Goal: Task Accomplishment & Management: Manage account settings

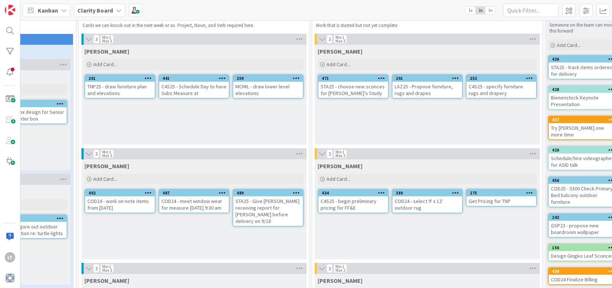
scroll to position [26, 332]
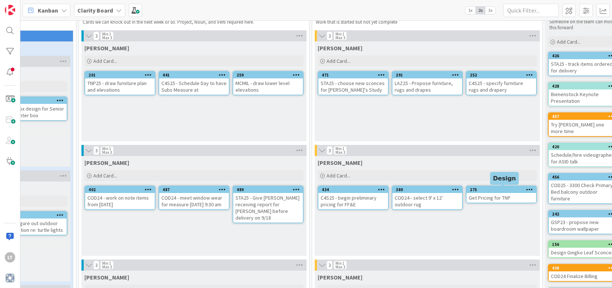
click at [485, 191] on div "275" at bounding box center [503, 189] width 66 height 5
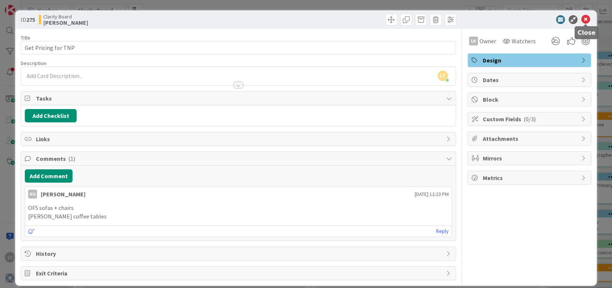
click at [584, 20] on icon at bounding box center [585, 19] width 9 height 9
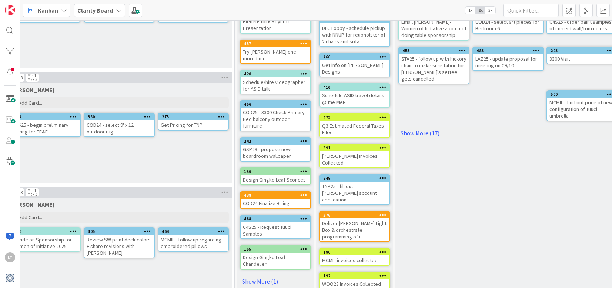
scroll to position [99, 637]
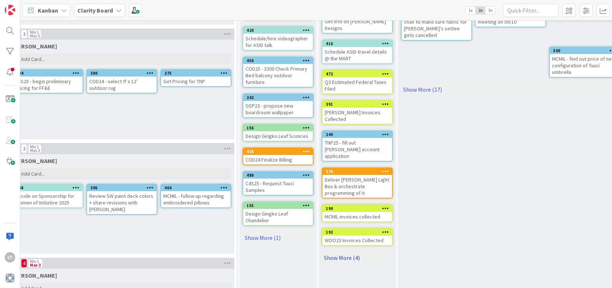
click at [351, 252] on link "Show More (4)" at bounding box center [357, 258] width 71 height 12
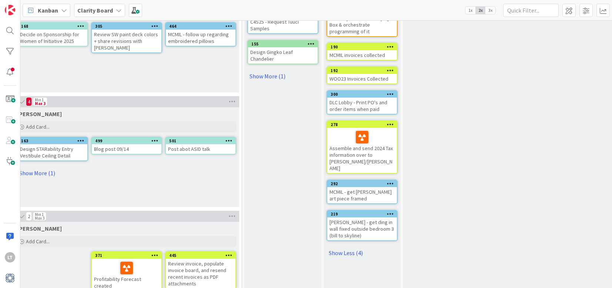
scroll to position [305, 632]
click at [261, 70] on link "Show More (1)" at bounding box center [282, 76] width 71 height 12
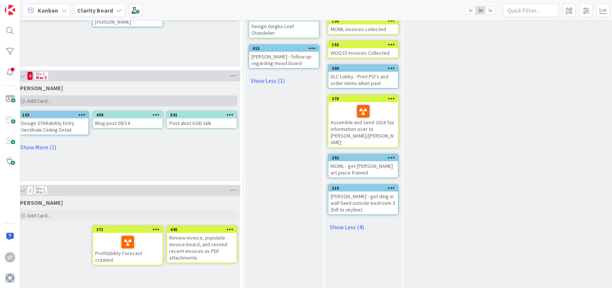
scroll to position [334, 631]
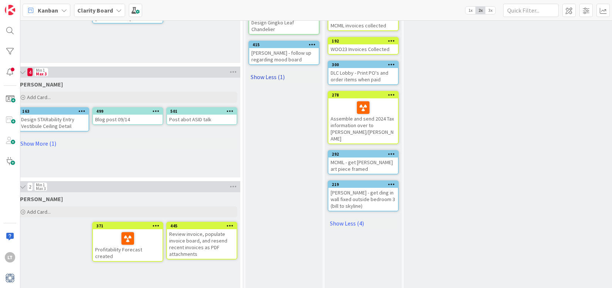
click at [264, 71] on link "Show Less (1)" at bounding box center [283, 77] width 71 height 12
click at [265, 41] on link "Show More (1)" at bounding box center [283, 47] width 71 height 12
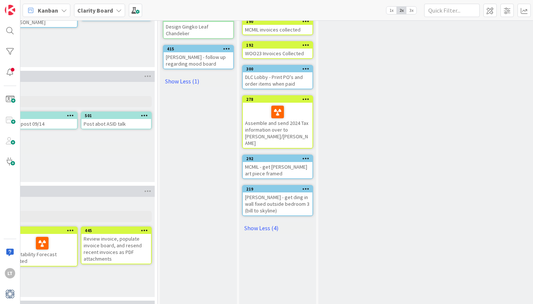
scroll to position [333, 717]
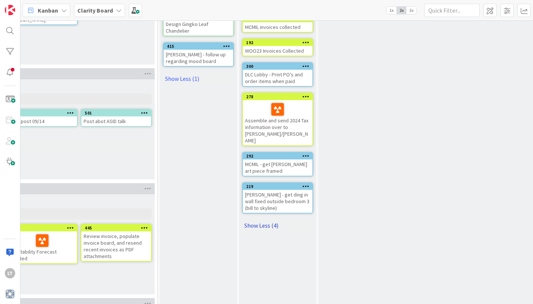
click at [269, 219] on link "Show Less (4)" at bounding box center [277, 225] width 71 height 12
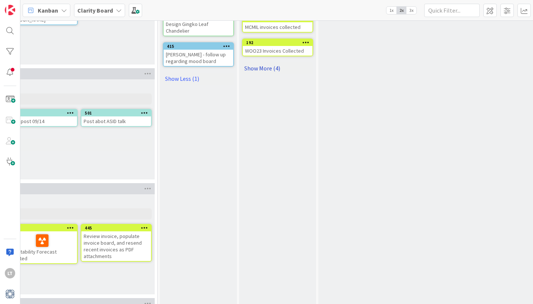
click at [264, 62] on link "Show More (4)" at bounding box center [277, 68] width 71 height 12
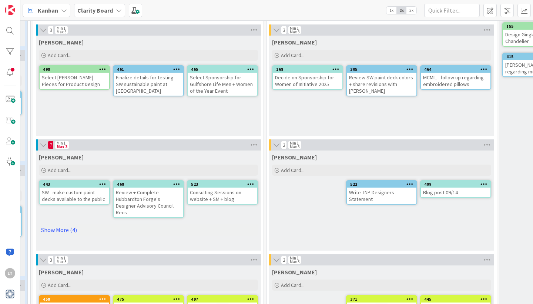
scroll to position [262, 380]
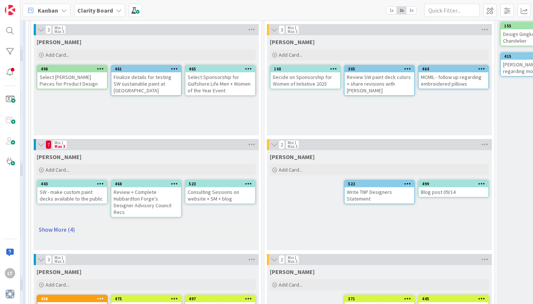
click at [58, 223] on link "Show More (4)" at bounding box center [146, 229] width 219 height 12
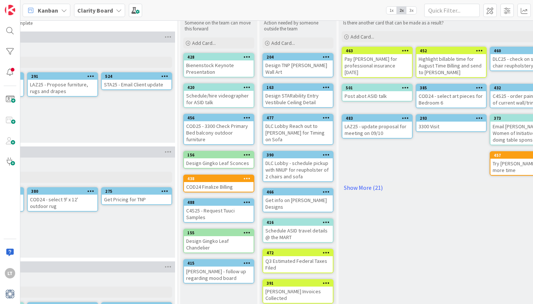
scroll to position [28, 696]
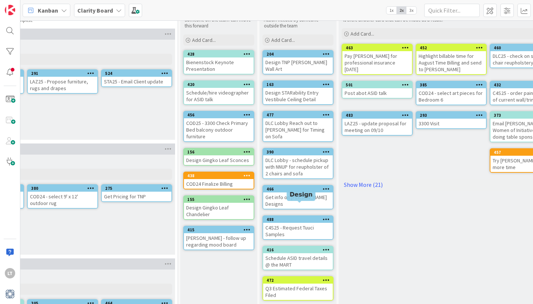
click at [316, 217] on div "488" at bounding box center [300, 219] width 66 height 5
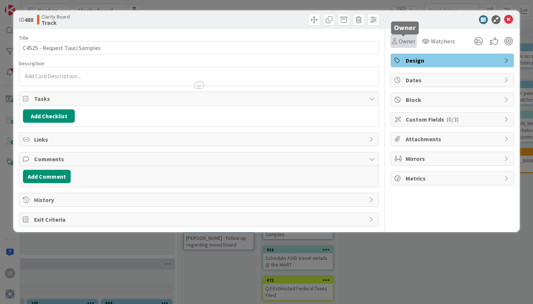
click at [406, 42] on span "Owner" at bounding box center [407, 41] width 17 height 9
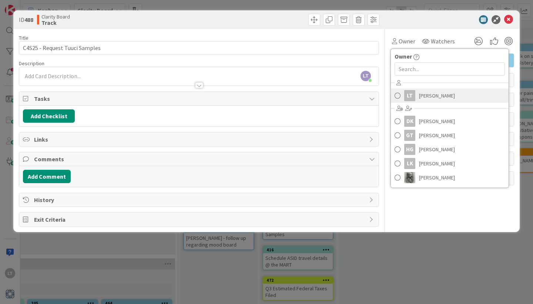
click at [399, 96] on span at bounding box center [398, 95] width 6 height 11
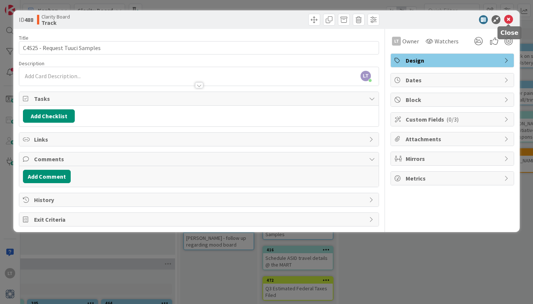
click at [508, 19] on icon at bounding box center [508, 19] width 9 height 9
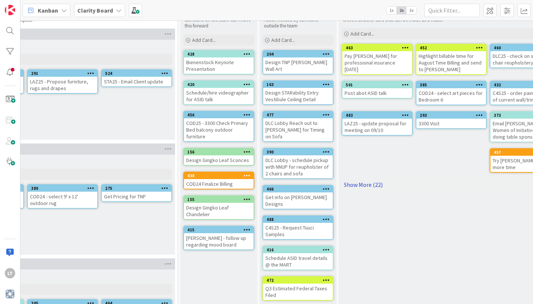
click at [368, 178] on link "Show More (22)" at bounding box center [451, 184] width 219 height 12
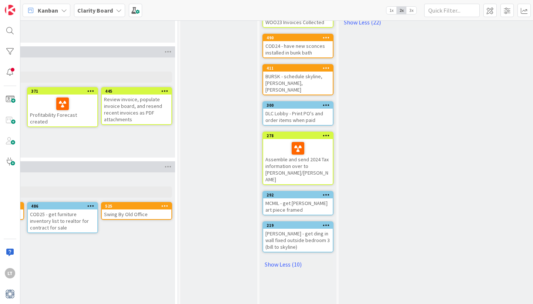
scroll to position [470, 696]
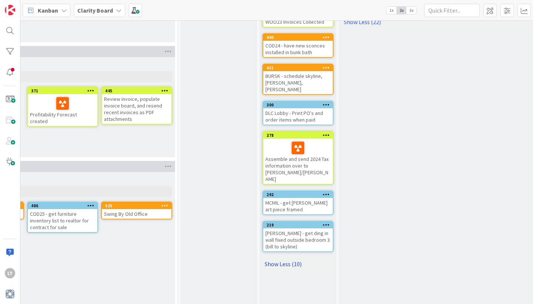
click at [291, 258] on link "Show Less (10)" at bounding box center [298, 264] width 71 height 12
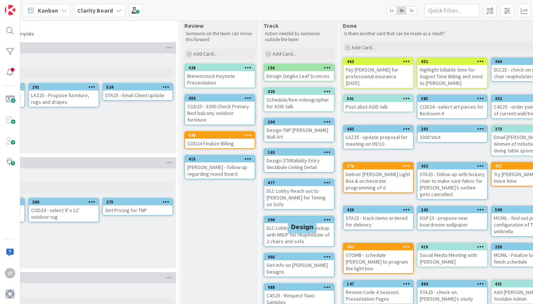
scroll to position [14, 695]
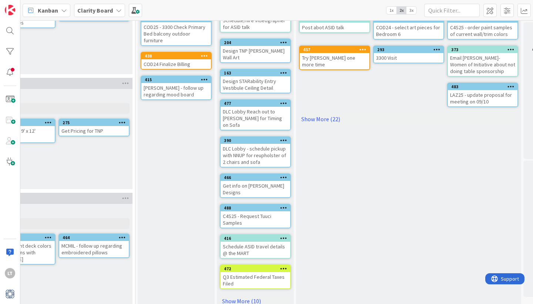
scroll to position [94, 739]
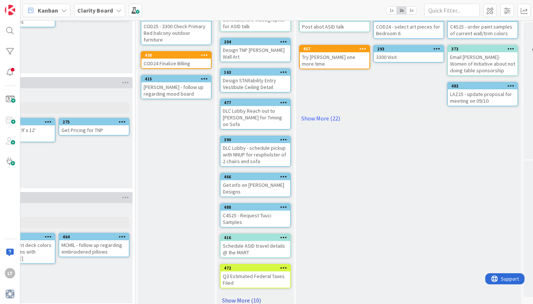
click at [245, 294] on link "Show More (10)" at bounding box center [255, 300] width 71 height 12
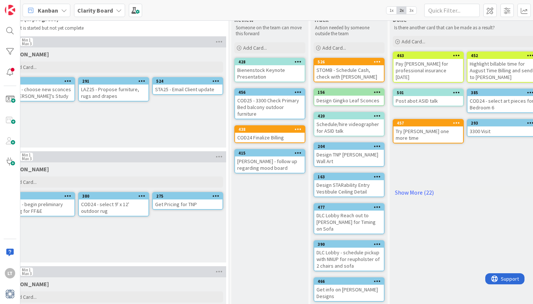
scroll to position [20, 645]
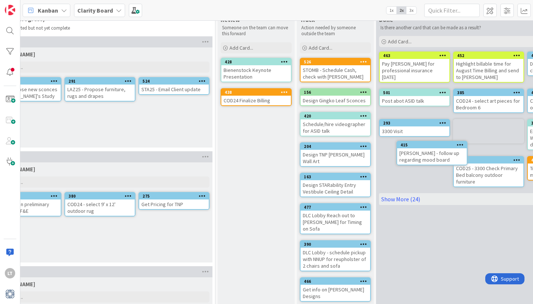
drag, startPoint x: 264, startPoint y: 114, endPoint x: 280, endPoint y: 114, distance: 15.2
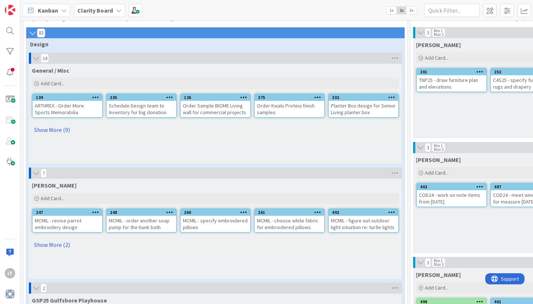
scroll to position [25, 0]
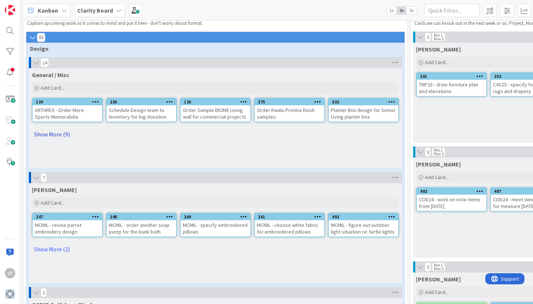
click at [61, 134] on link "Show More (9)" at bounding box center [215, 134] width 367 height 12
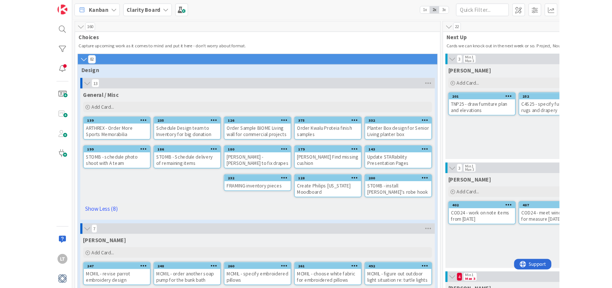
scroll to position [0, 0]
